Goal: Task Accomplishment & Management: Complete application form

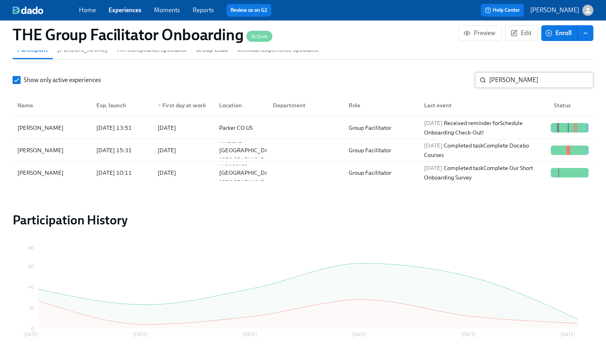
scroll to position [0, 11643]
click at [509, 86] on input "[PERSON_NAME]" at bounding box center [541, 80] width 104 height 16
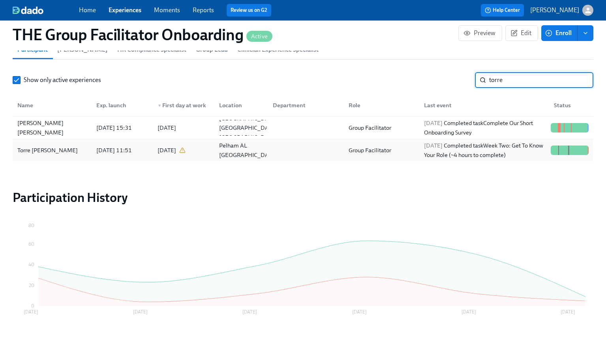
type input "torre"
click at [519, 150] on div "[DATE] Completed task Week Two: Get To Know Your Role (~4 hours to complete)" at bounding box center [484, 150] width 127 height 19
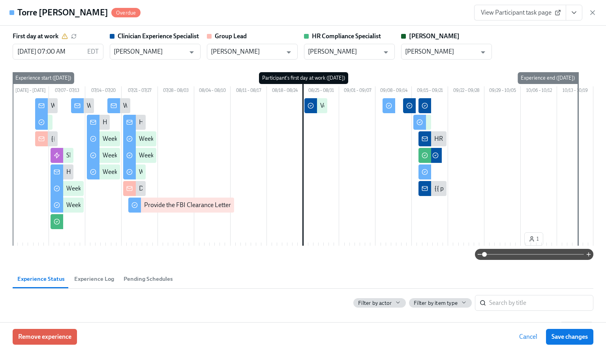
click at [575, 13] on icon "View task page" at bounding box center [574, 13] width 4 height 2
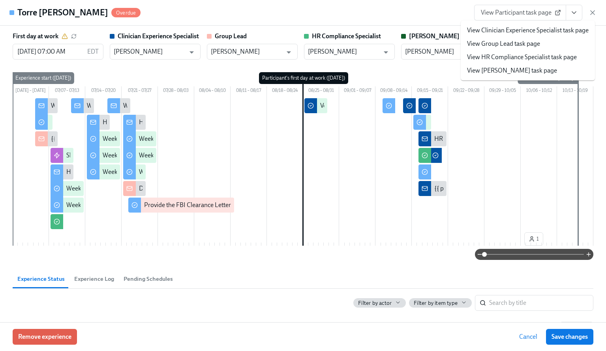
click at [545, 32] on link "View Clinician Experience Specialist task page" at bounding box center [528, 30] width 122 height 9
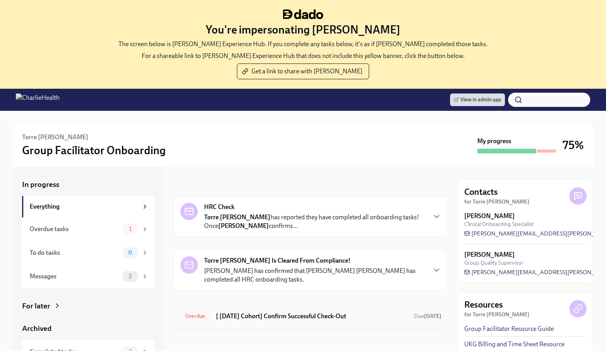
click at [275, 313] on h6 "[ Aug 25th Cohort] Confirm Successful Check-Out" at bounding box center [312, 316] width 192 height 9
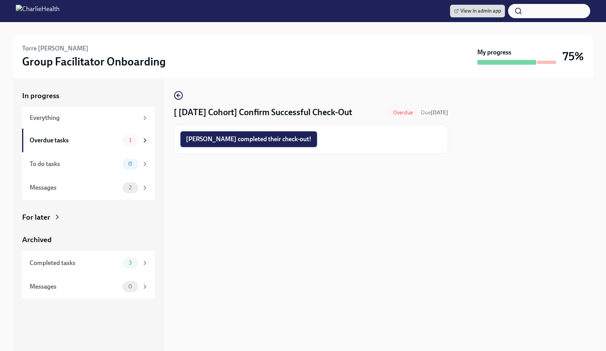
click at [227, 135] on button "Torre completed their check-out!" at bounding box center [248, 140] width 137 height 16
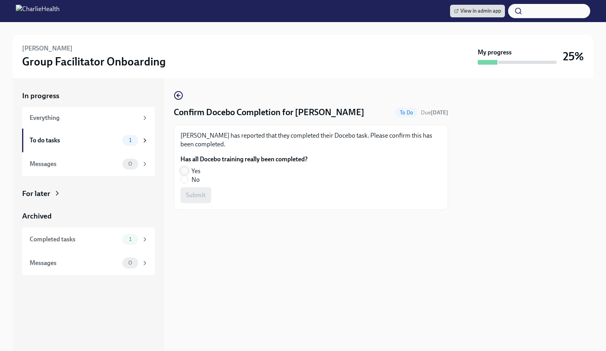
click at [182, 171] on input "Yes" at bounding box center [184, 170] width 7 height 7
radio input "true"
drag, startPoint x: 204, startPoint y: 199, endPoint x: 199, endPoint y: 185, distance: 15.1
click at [203, 199] on button "Submit" at bounding box center [195, 196] width 31 height 16
